Goal: Navigation & Orientation: Find specific page/section

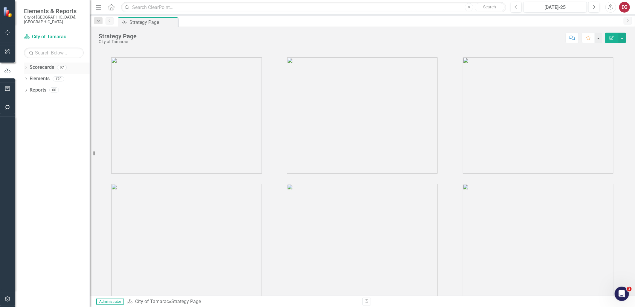
click at [27, 66] on icon "Dropdown" at bounding box center [26, 67] width 4 height 3
click at [28, 63] on div "Dropdown Scorecards 97" at bounding box center [57, 68] width 66 height 11
click at [25, 65] on icon "Dropdown" at bounding box center [25, 67] width 3 height 4
click at [25, 66] on icon "Dropdown" at bounding box center [26, 67] width 4 height 3
click at [28, 77] on icon "Dropdown" at bounding box center [29, 79] width 4 height 4
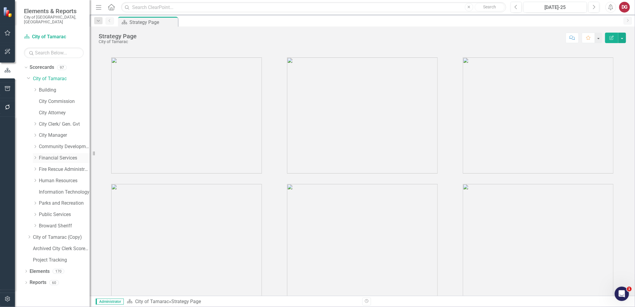
click at [54, 155] on link "Financial Services" at bounding box center [64, 158] width 51 height 7
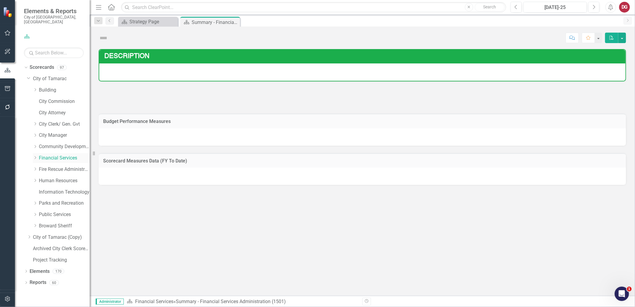
click at [35, 156] on icon "Dropdown" at bounding box center [35, 158] width 4 height 4
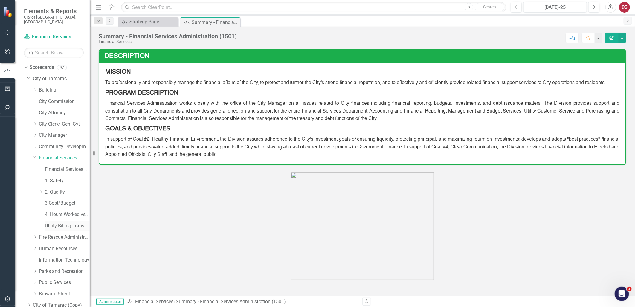
click at [55, 223] on link "Utility Billing Transactional Survey" at bounding box center [67, 226] width 45 height 7
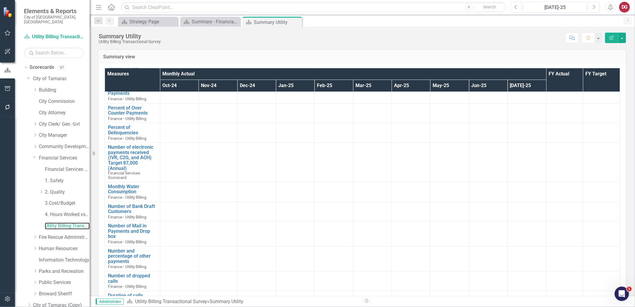
scroll to position [286, 0]
